Goal: Obtain resource: Obtain resource

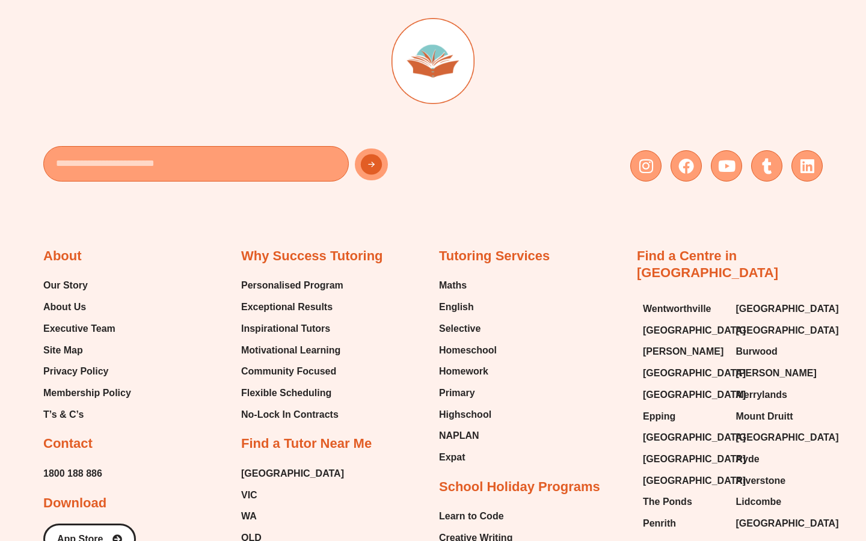
scroll to position [5070, 0]
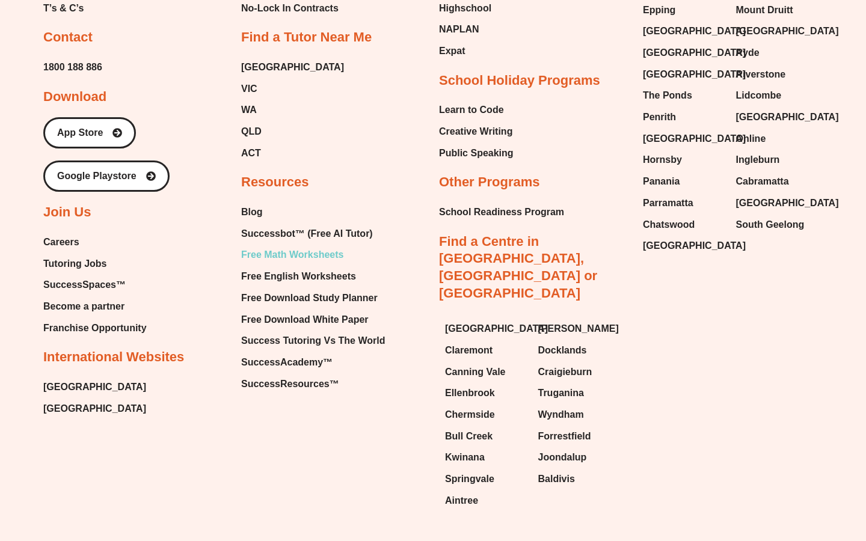
click at [305, 246] on span "Free Math Worksheets" at bounding box center [292, 255] width 102 height 18
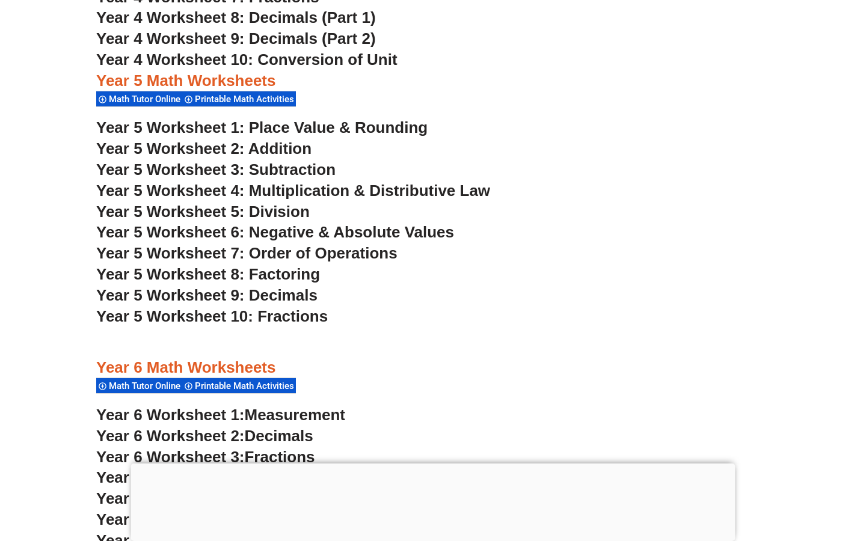
scroll to position [2291, 0]
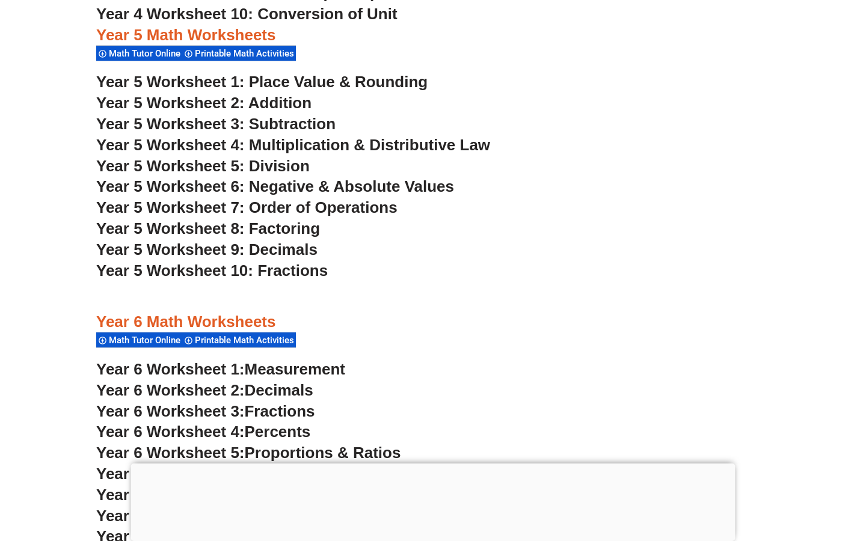
click at [305, 123] on span "Year 5 Worksheet 3: Subtraction" at bounding box center [215, 124] width 239 height 18
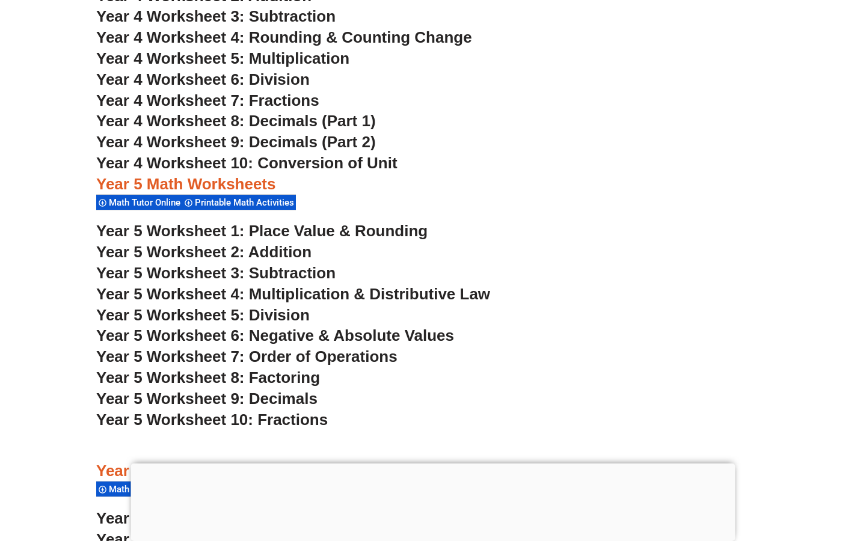
scroll to position [2116, 0]
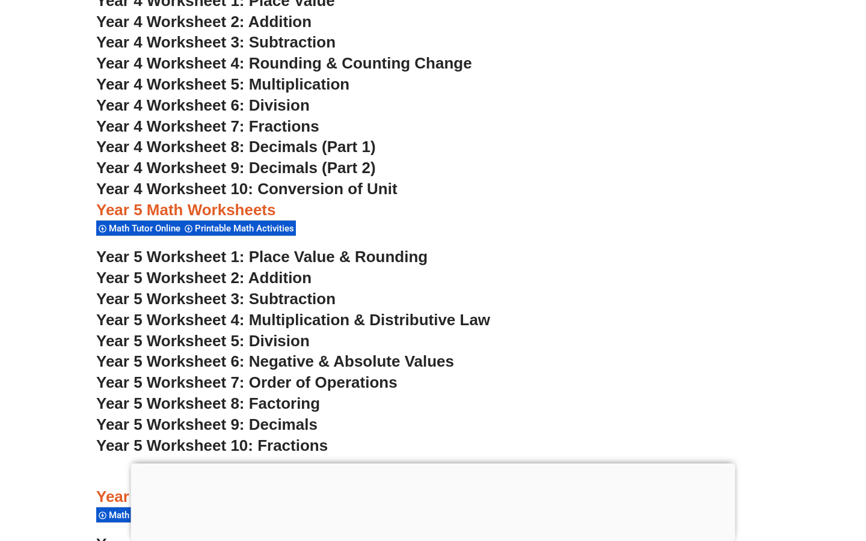
click at [238, 275] on span "Year 5 Worksheet 2: Addition" at bounding box center [203, 278] width 215 height 18
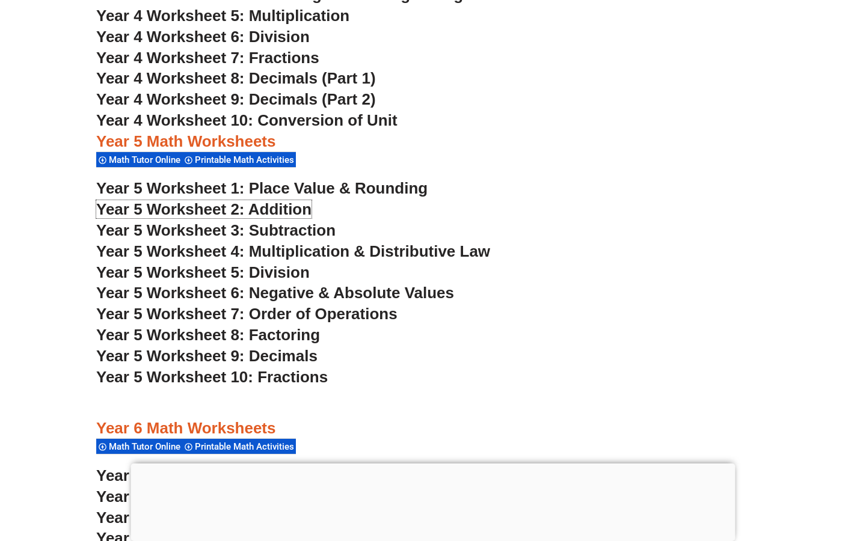
scroll to position [2193, 0]
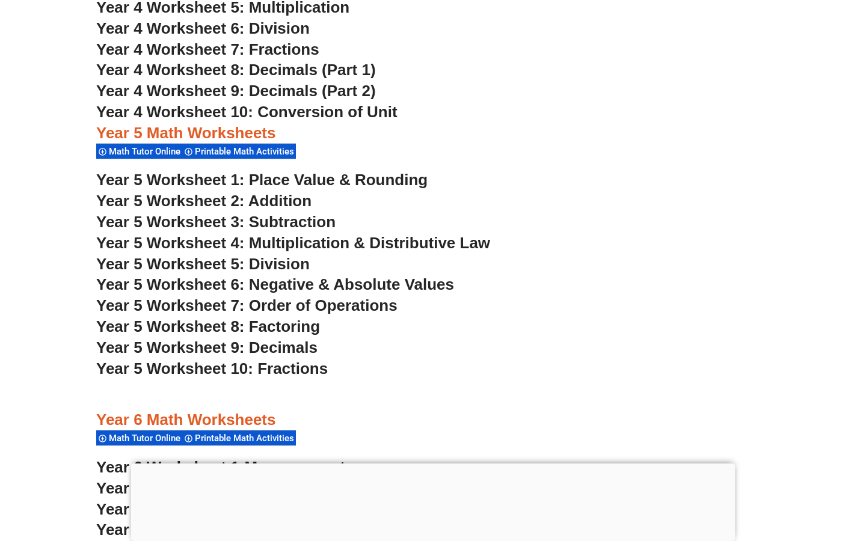
click at [382, 338] on h3 "Year 5 Worksheet 9: Decimals" at bounding box center [432, 348] width 673 height 20
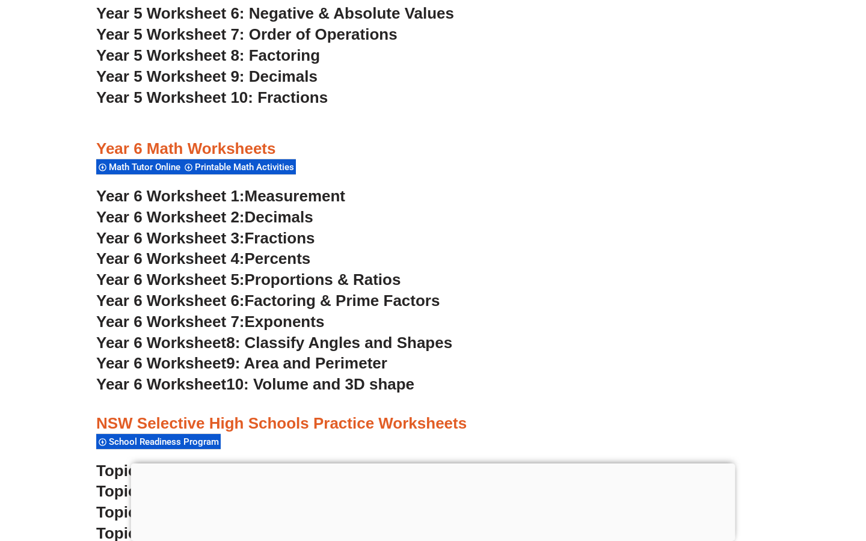
scroll to position [2465, 0]
click at [263, 257] on span "Percents" at bounding box center [278, 258] width 66 height 18
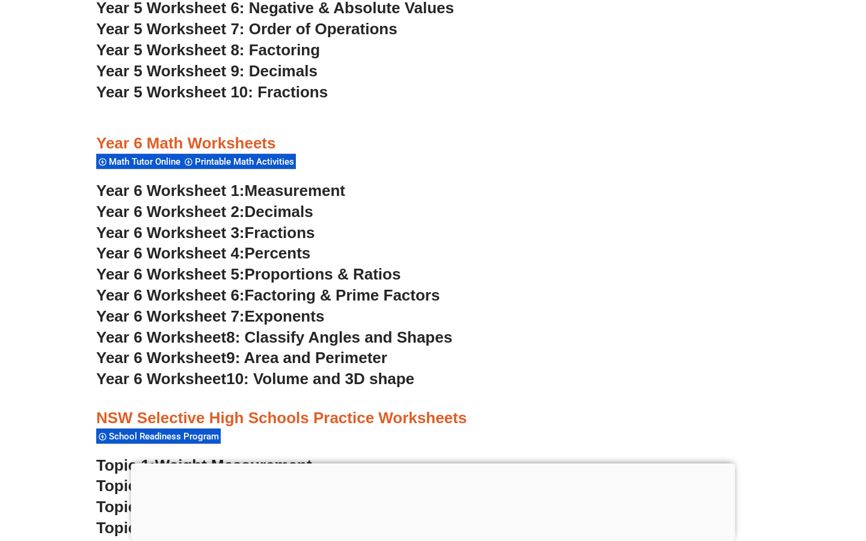
click at [281, 337] on span "8: Classify Angles and Shapes" at bounding box center [339, 337] width 226 height 18
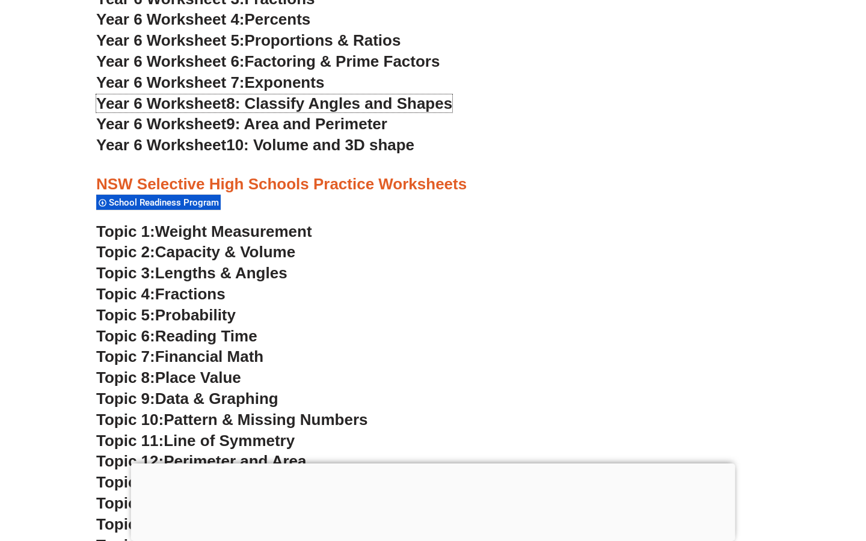
scroll to position [2688, 0]
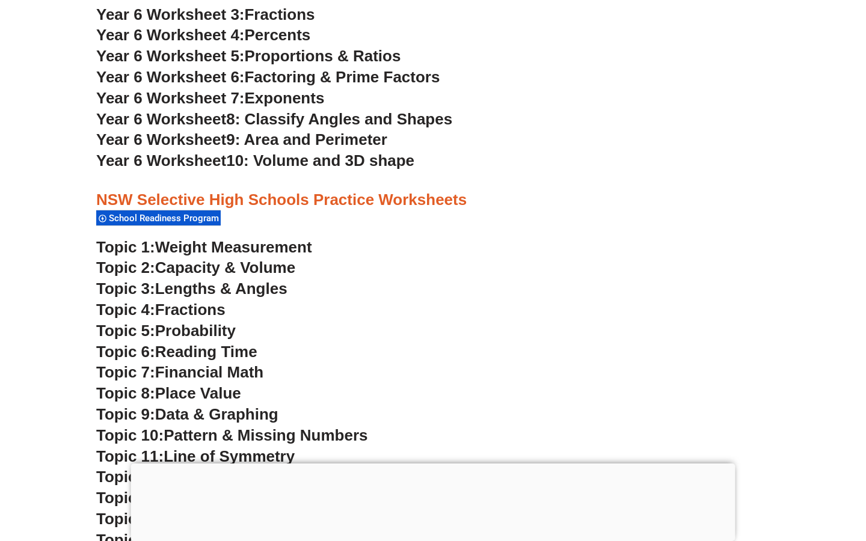
click at [194, 309] on span "Fractions" at bounding box center [190, 310] width 70 height 18
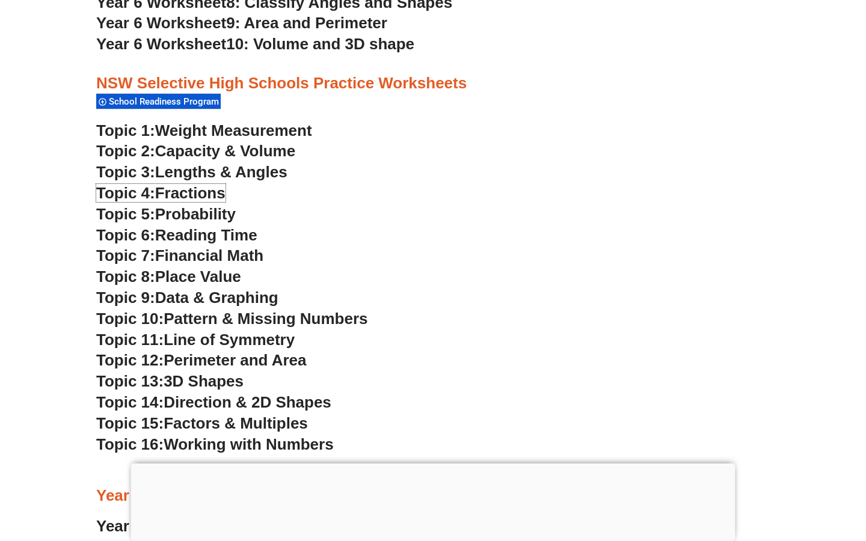
scroll to position [2799, 0]
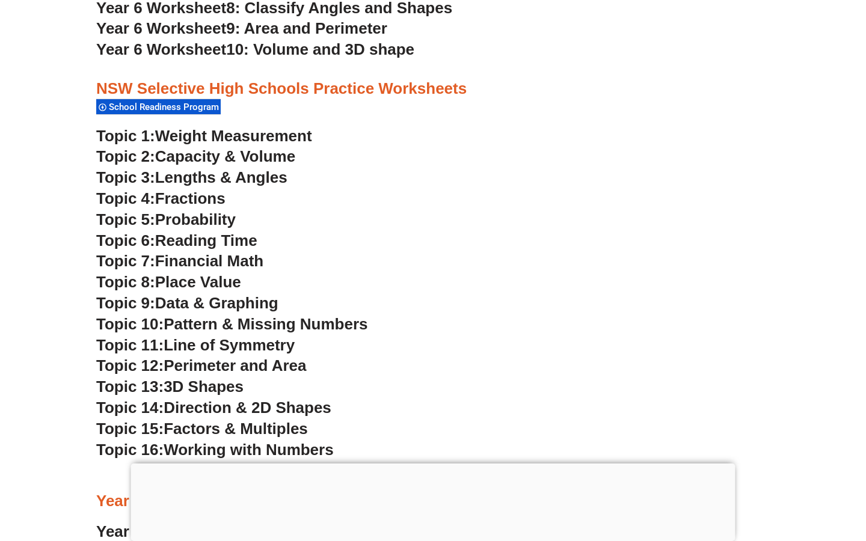
click at [188, 307] on span "Data & Graphing" at bounding box center [216, 303] width 123 height 18
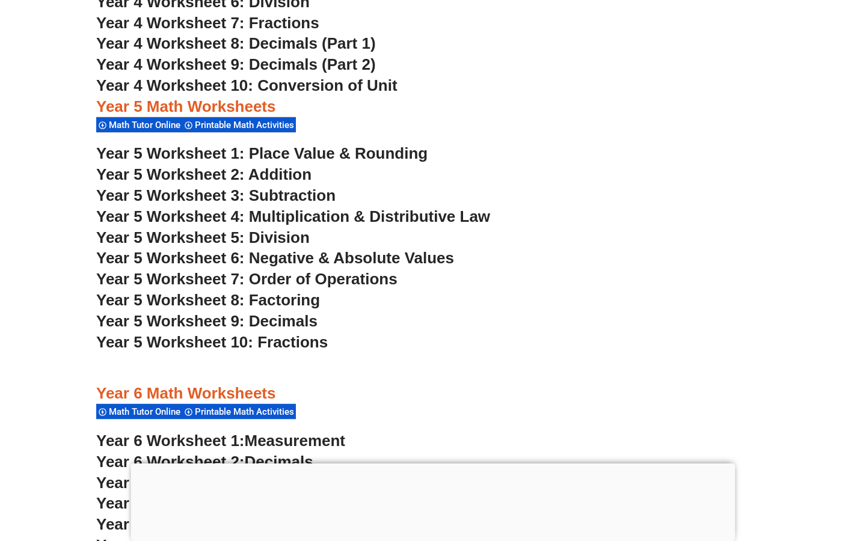
scroll to position [2228, 0]
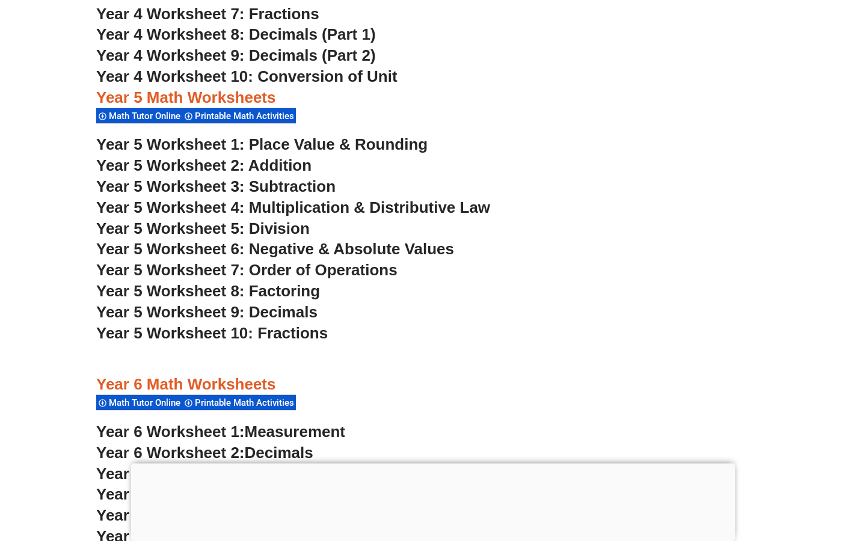
click at [280, 310] on span "Year 5 Worksheet 9: Decimals" at bounding box center [206, 312] width 221 height 18
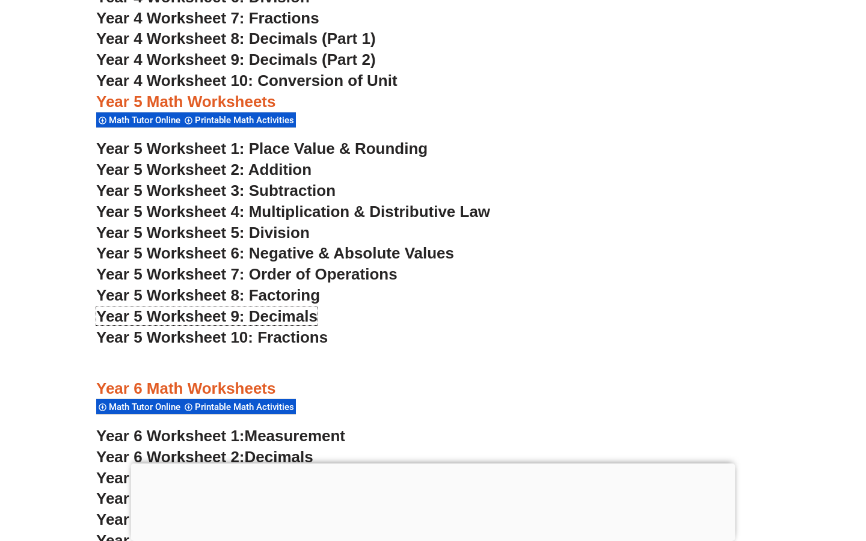
scroll to position [2206, 0]
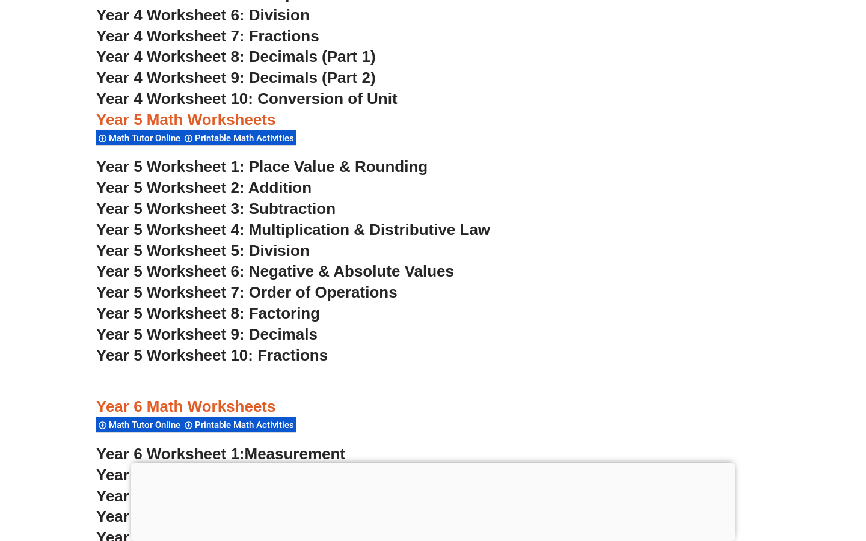
click at [418, 186] on h3 "Year 5 Worksheet 2: Addition" at bounding box center [432, 188] width 673 height 20
click at [418, 187] on h3 "Year 5 Worksheet 2: Addition" at bounding box center [432, 188] width 673 height 20
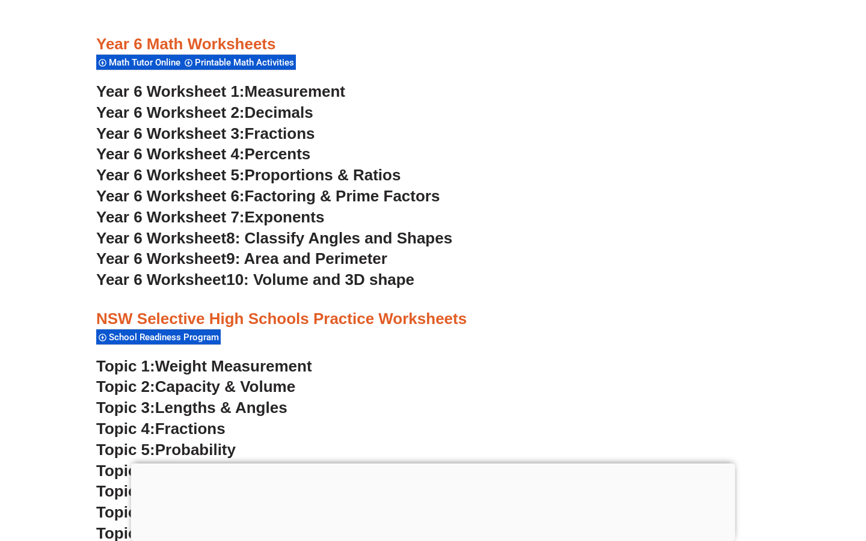
scroll to position [2561, 0]
